Goal: Navigation & Orientation: Find specific page/section

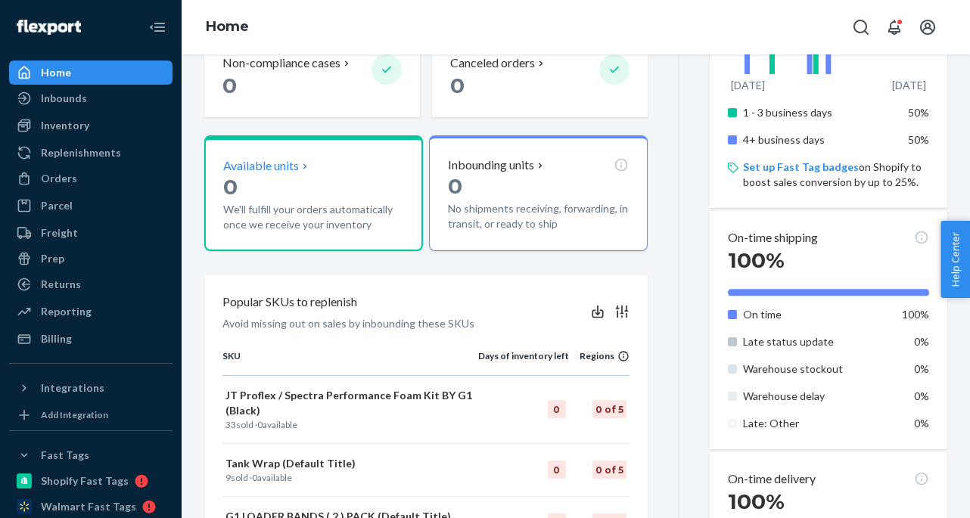
scroll to position [405, 0]
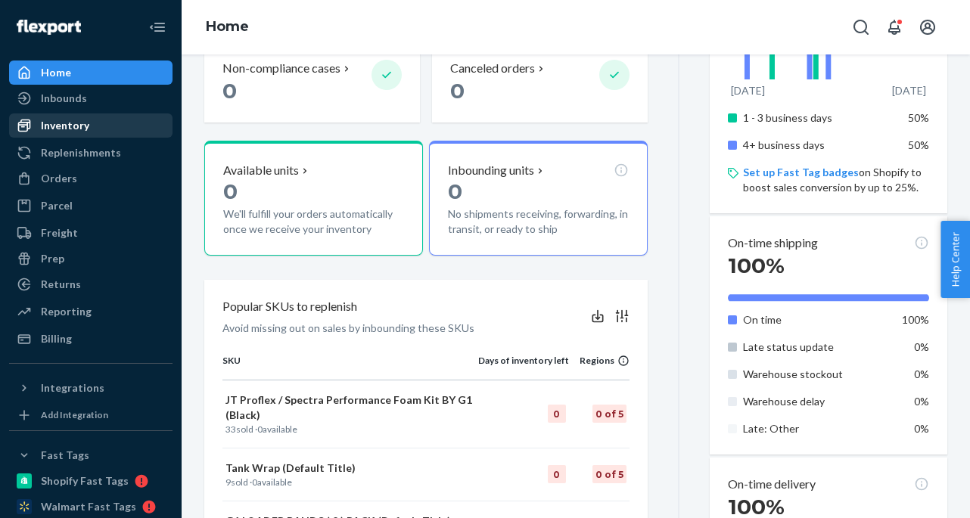
click at [98, 122] on div "Inventory" at bounding box center [91, 125] width 160 height 21
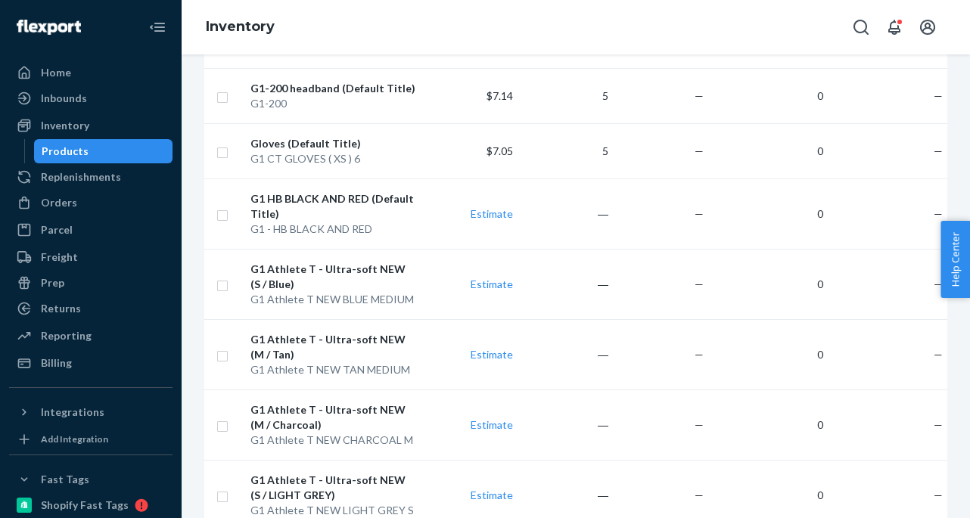
scroll to position [1537, 0]
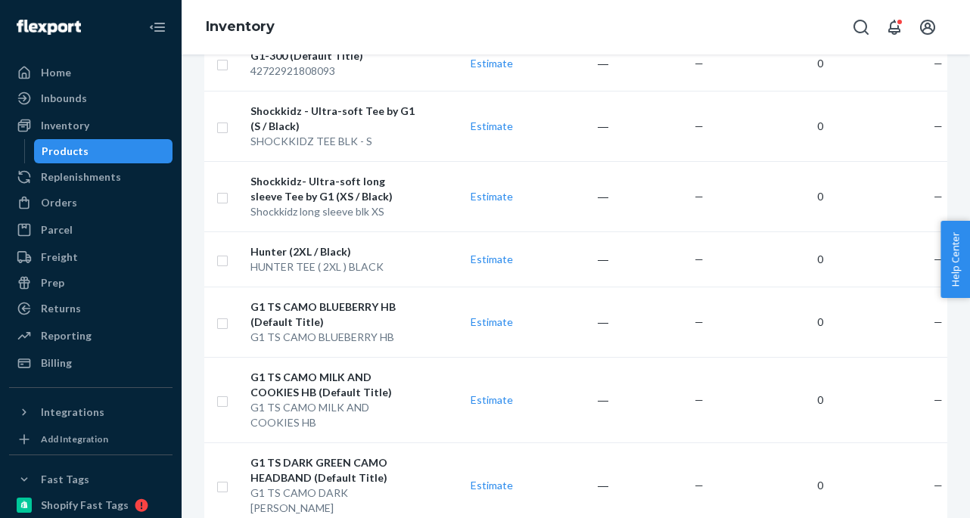
scroll to position [1553, 0]
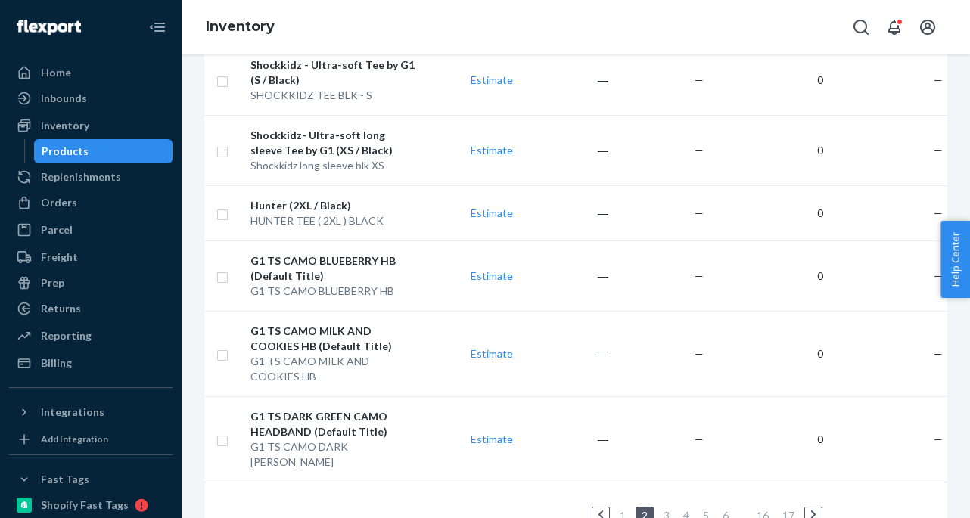
click at [666, 509] on link "3" at bounding box center [667, 515] width 12 height 13
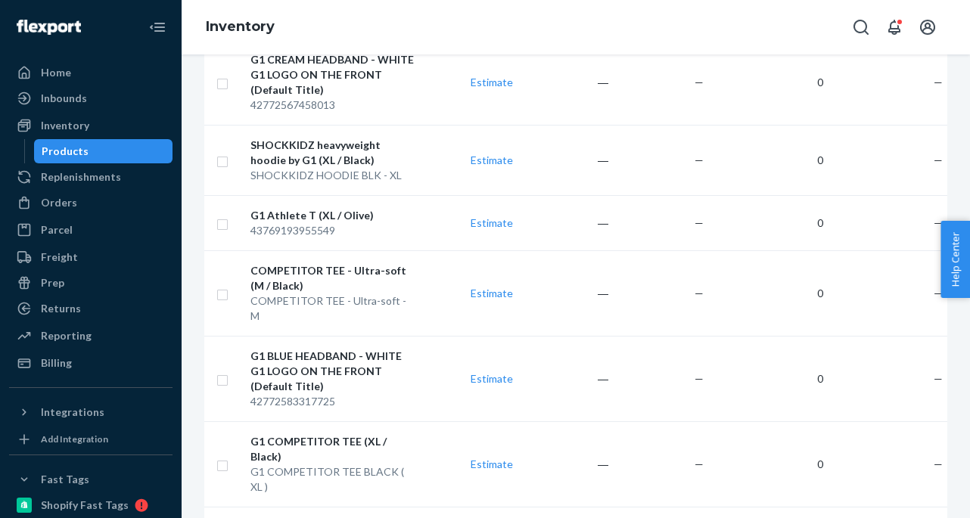
scroll to position [1462, 0]
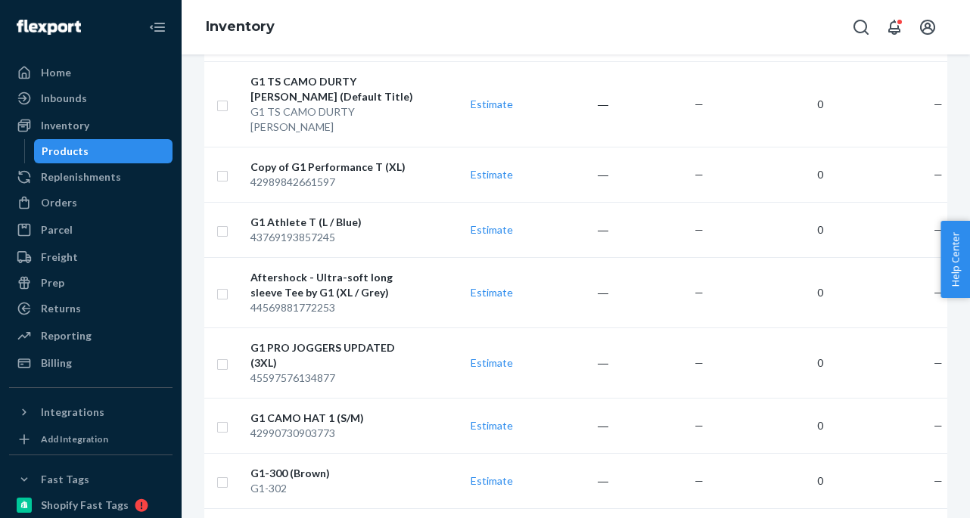
scroll to position [1401, 0]
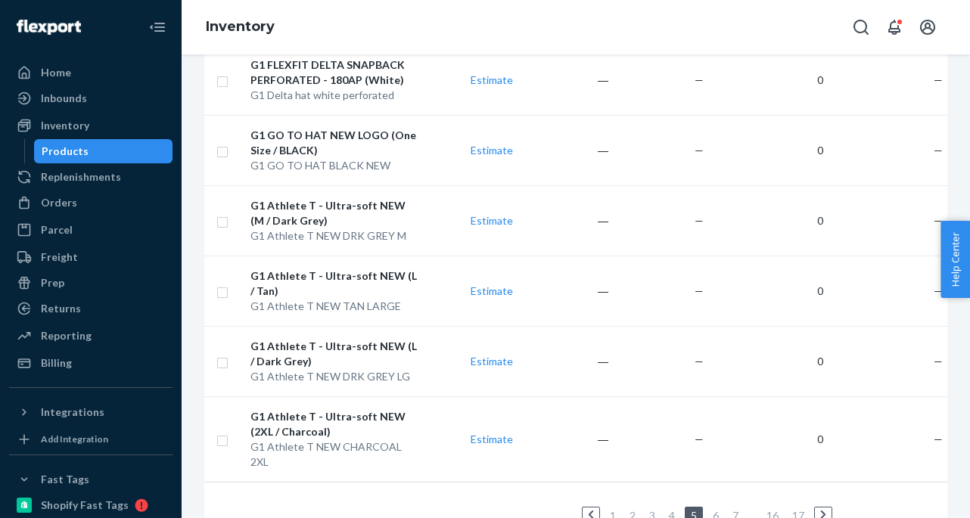
scroll to position [1537, 0]
click at [716, 509] on link "6" at bounding box center [716, 515] width 12 height 13
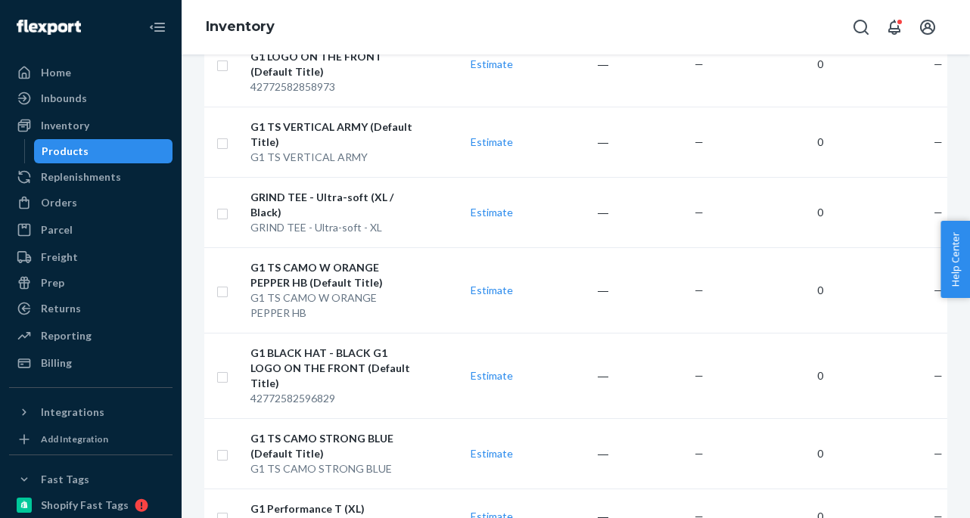
scroll to position [1507, 0]
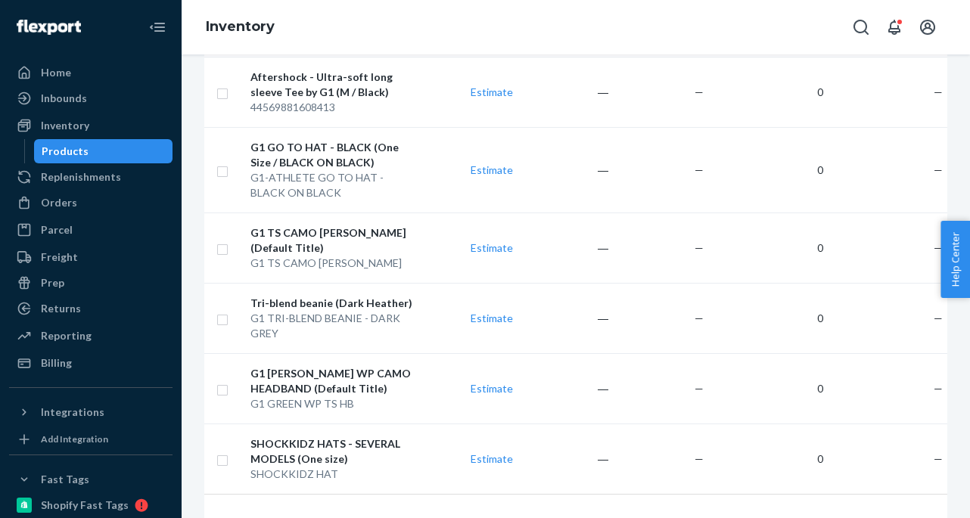
scroll to position [1553, 0]
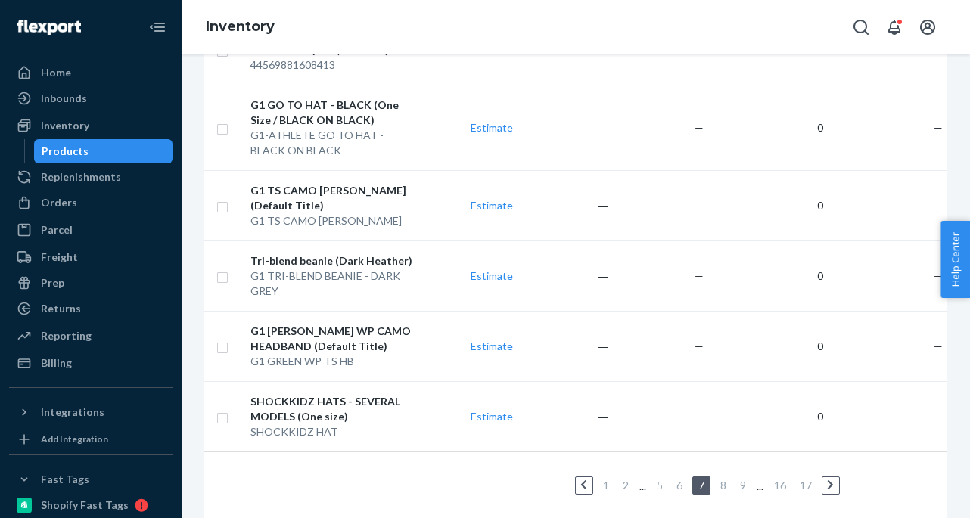
click at [722, 479] on link "8" at bounding box center [723, 485] width 12 height 13
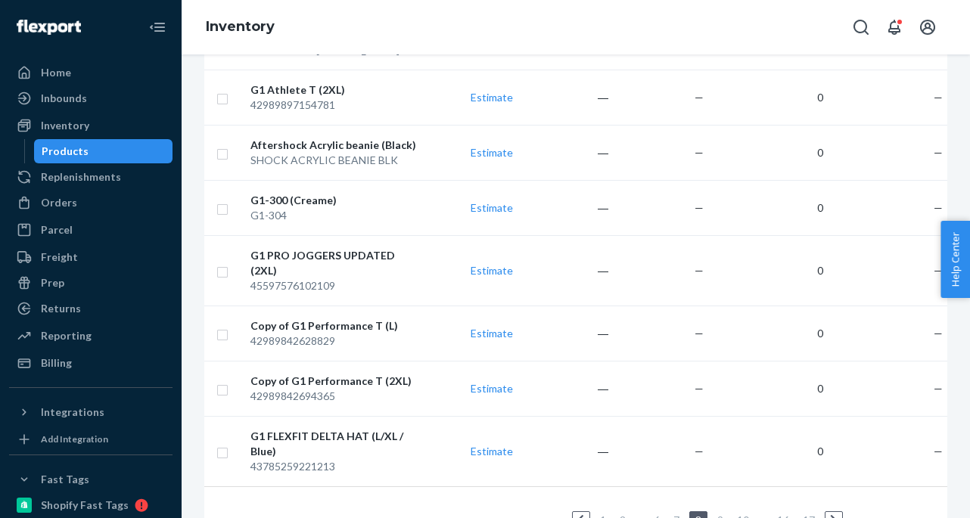
scroll to position [1386, 0]
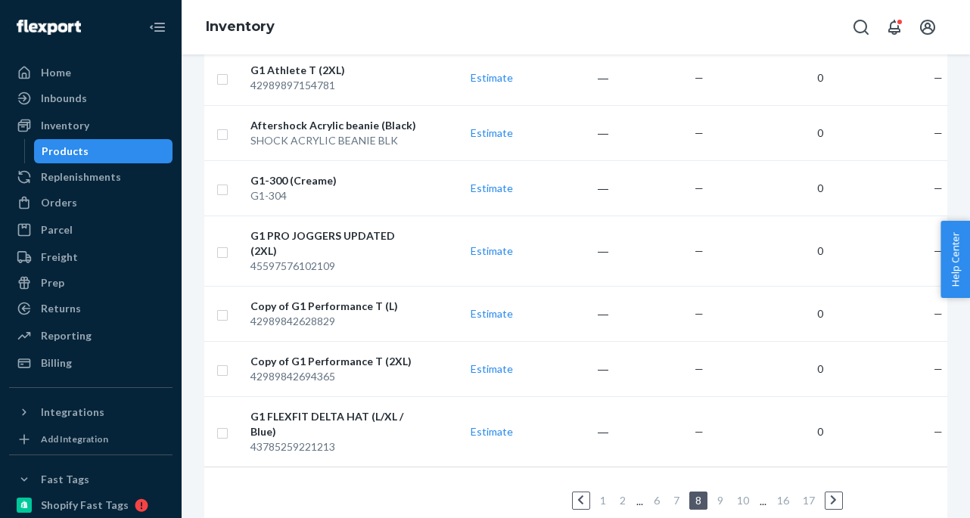
click at [722, 494] on link "9" at bounding box center [720, 500] width 12 height 13
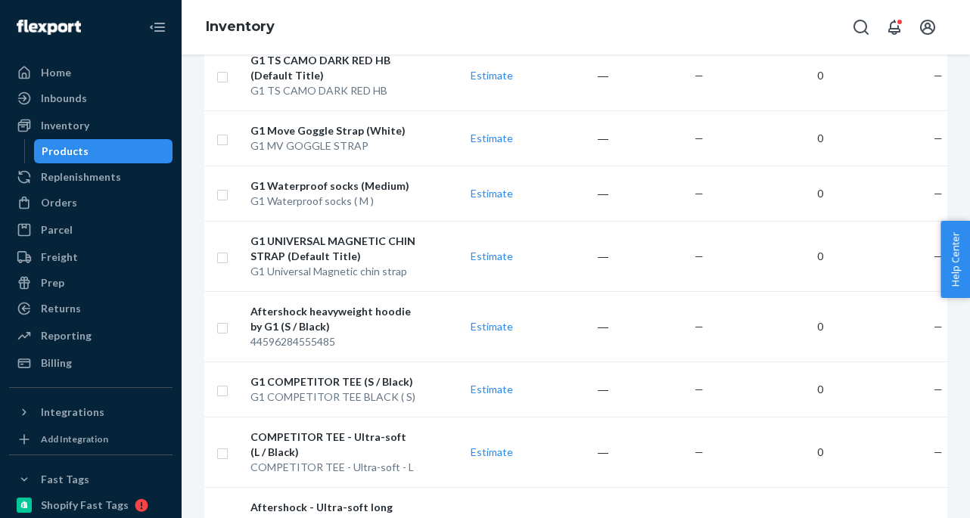
scroll to position [1583, 0]
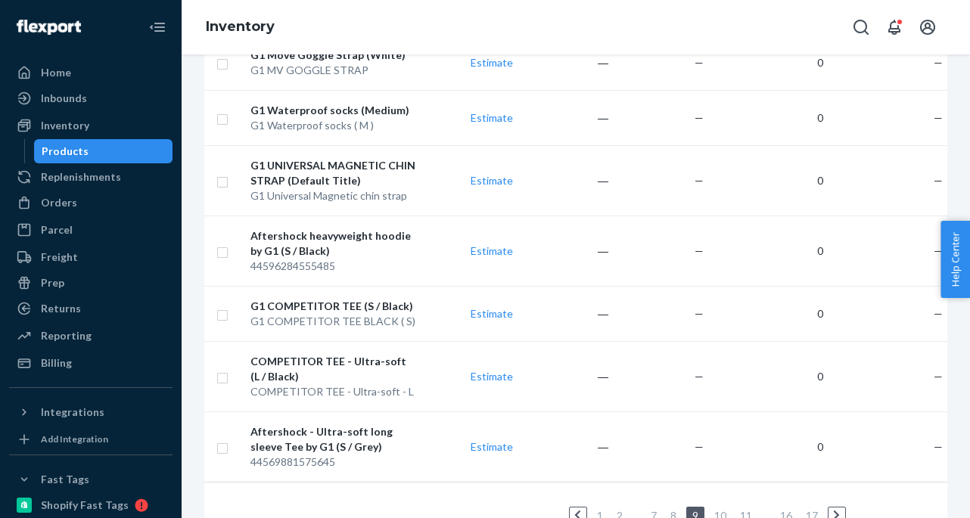
click at [721, 509] on link "10" at bounding box center [720, 515] width 18 height 13
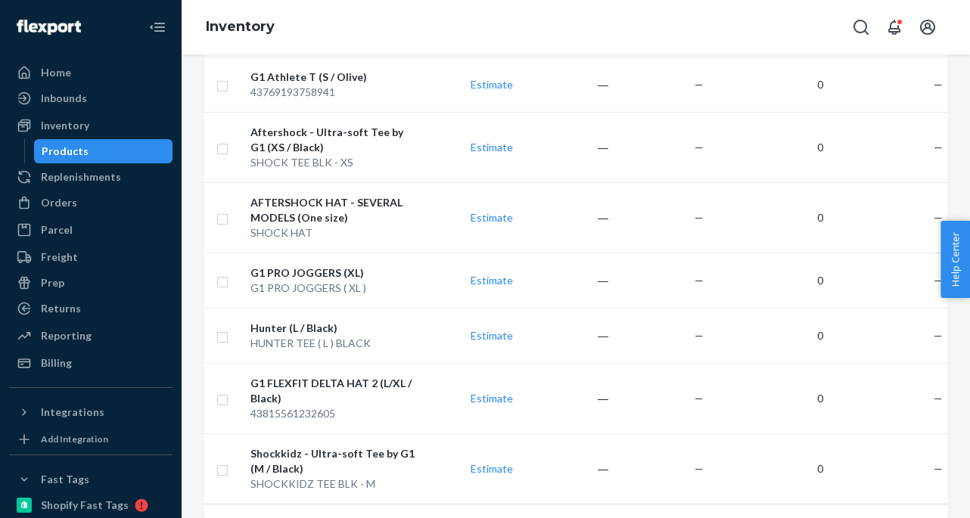
scroll to position [1507, 0]
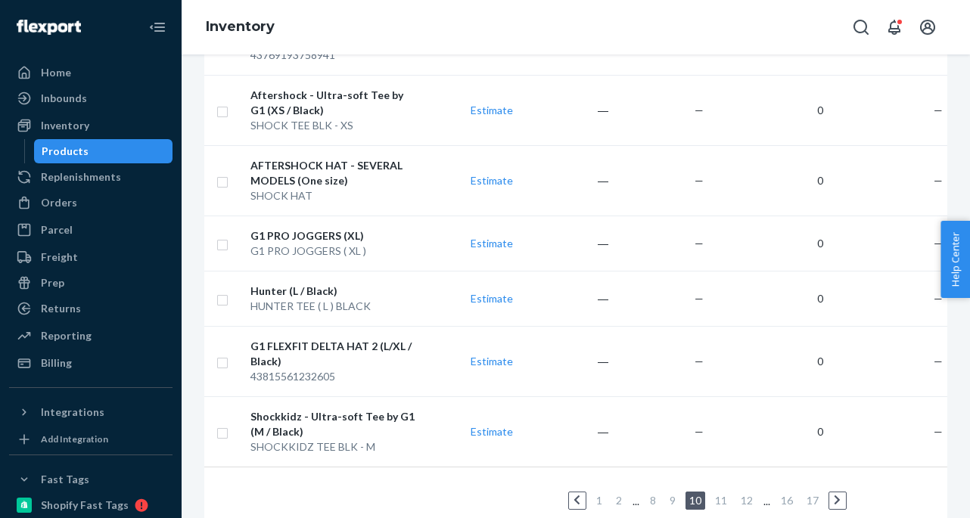
click at [725, 494] on link "11" at bounding box center [721, 500] width 18 height 13
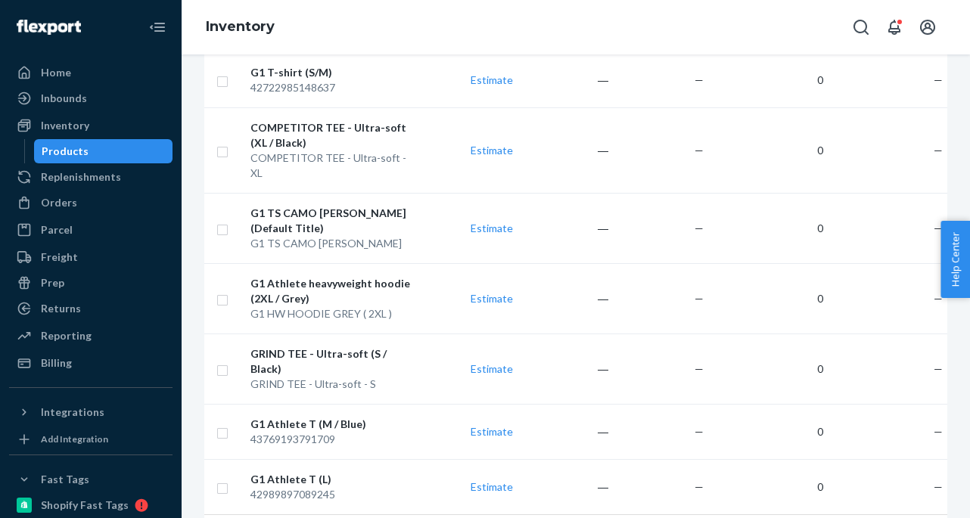
scroll to position [1416, 0]
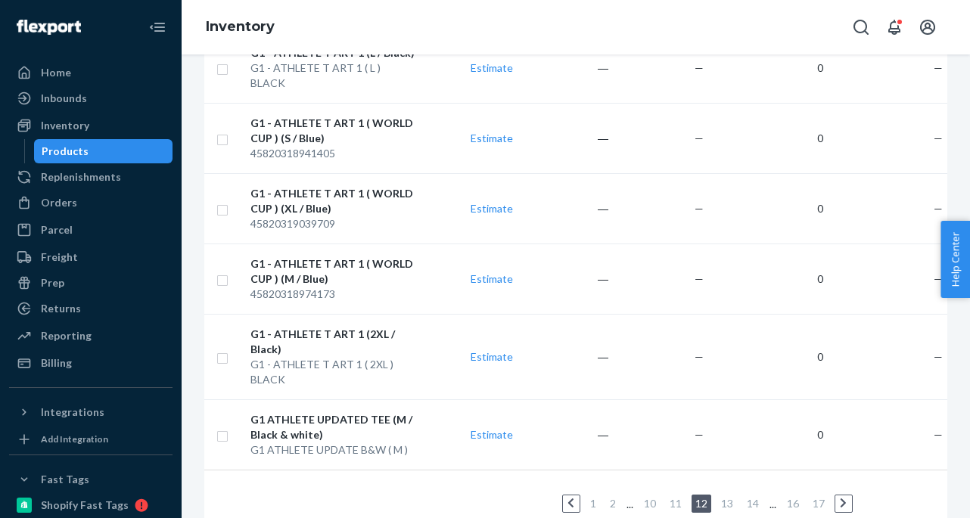
scroll to position [1553, 0]
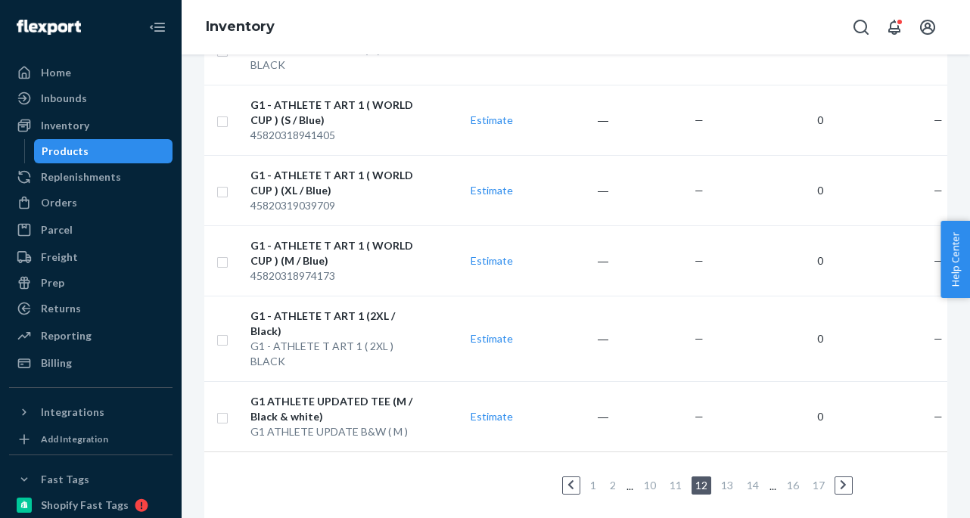
click at [723, 479] on link "13" at bounding box center [727, 485] width 18 height 13
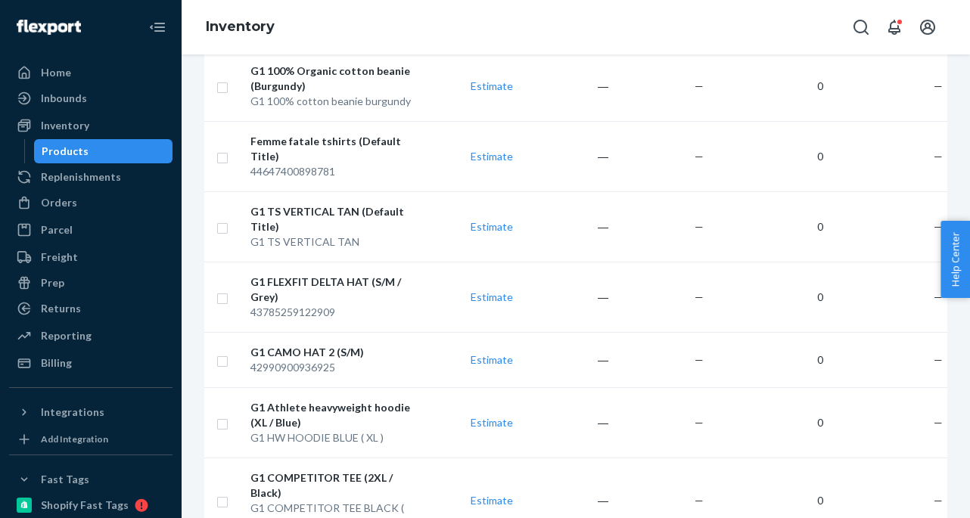
scroll to position [1568, 0]
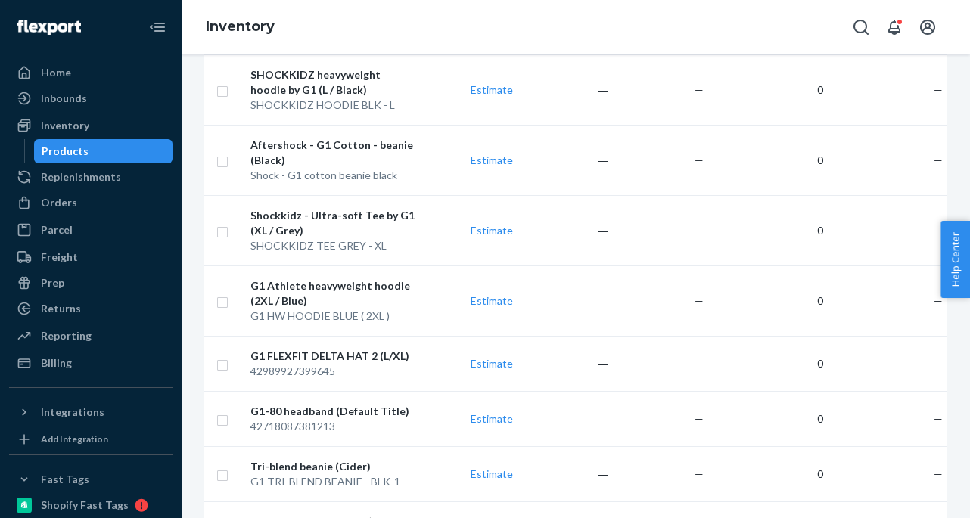
scroll to position [1431, 0]
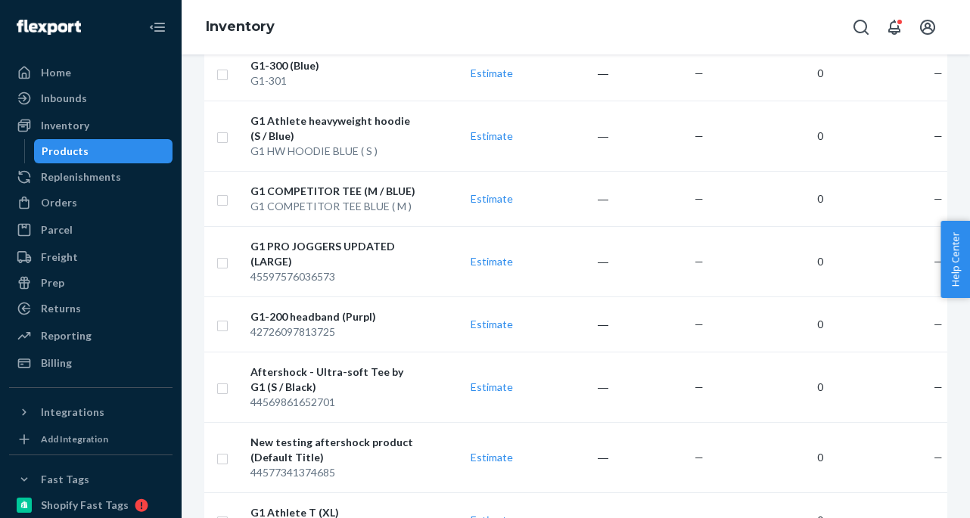
scroll to position [1386, 0]
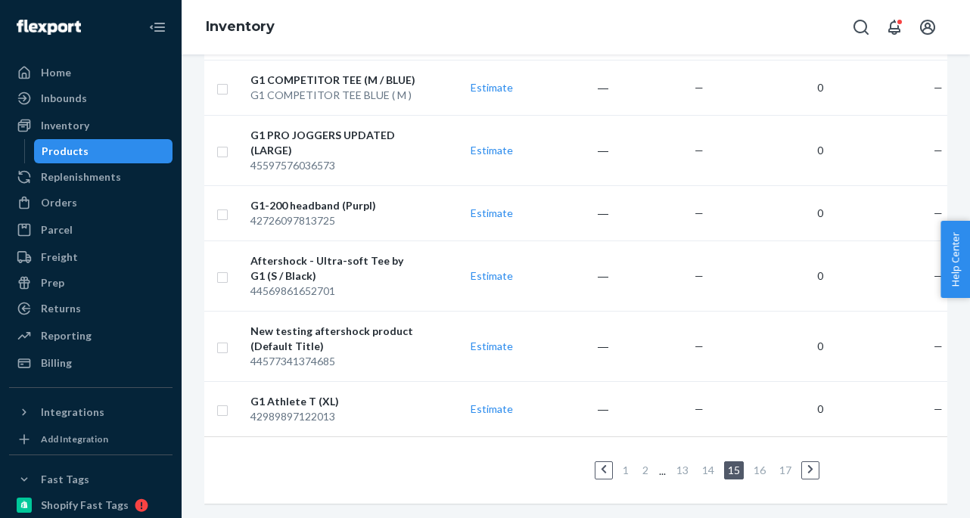
click at [760, 467] on link "16" at bounding box center [760, 470] width 18 height 13
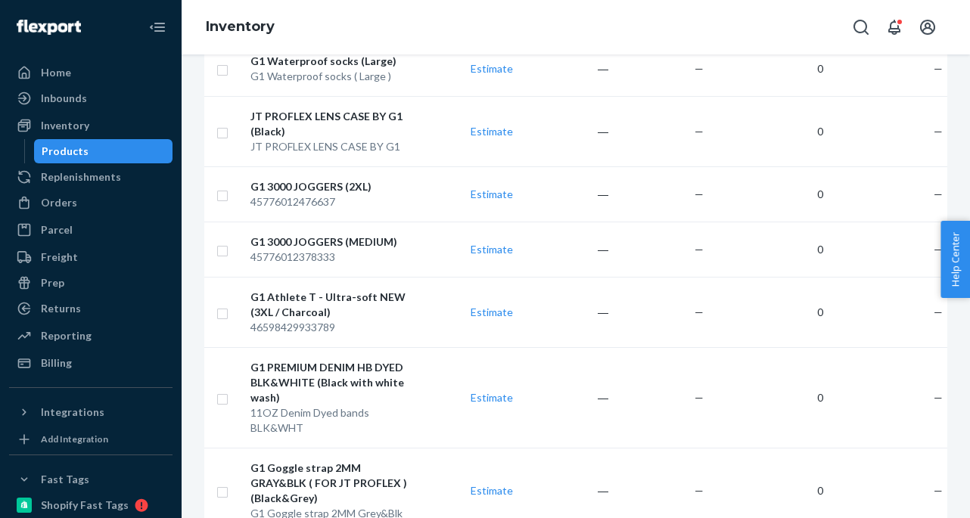
scroll to position [1537, 0]
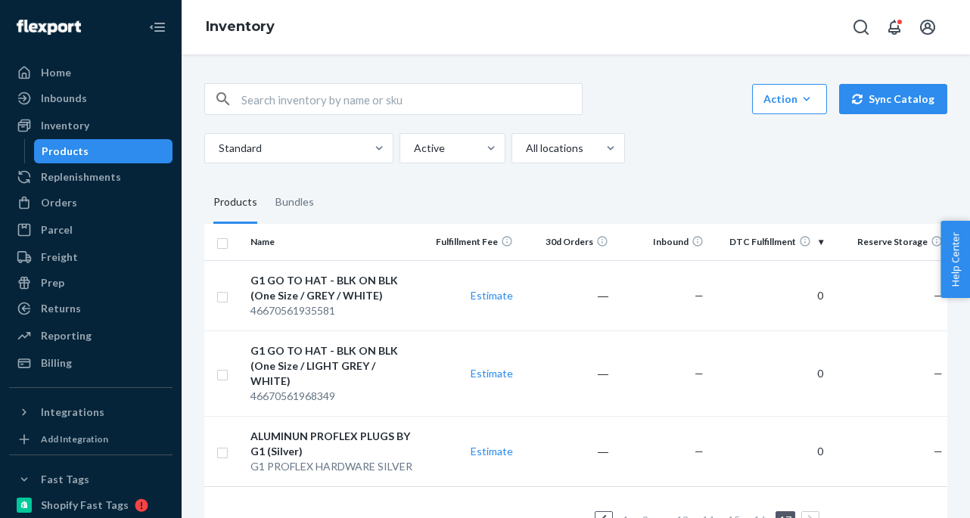
scroll to position [35, 0]
